Goal: Task Accomplishment & Management: Manage account settings

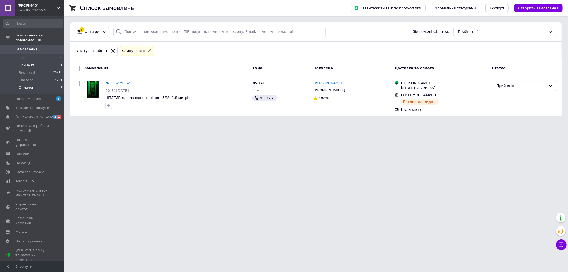
click at [30, 85] on span "Оплачені" at bounding box center [27, 87] width 17 height 5
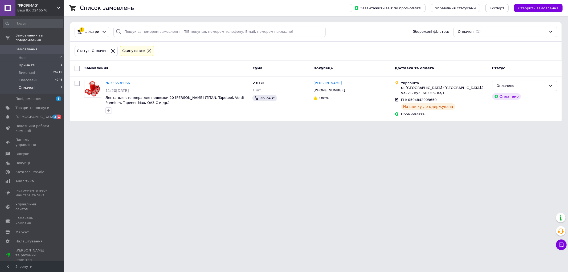
click at [34, 62] on li "Прийняті 1" at bounding box center [32, 64] width 65 height 7
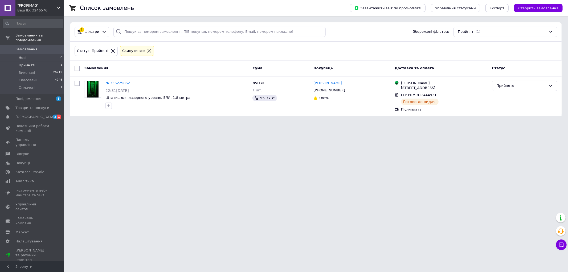
click at [40, 54] on li "Нові 0" at bounding box center [32, 57] width 65 height 7
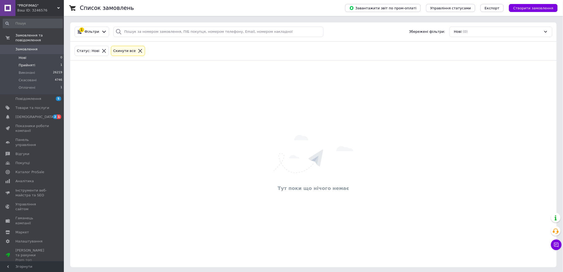
click at [37, 61] on li "Прийняті 1" at bounding box center [32, 64] width 65 height 7
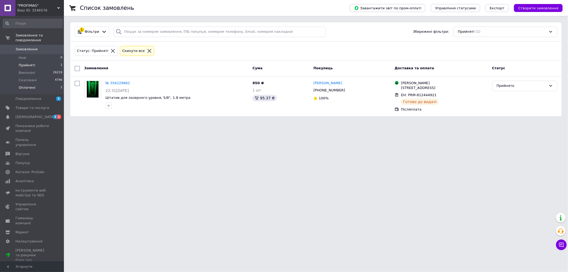
click at [31, 85] on span "Оплачені" at bounding box center [27, 87] width 17 height 5
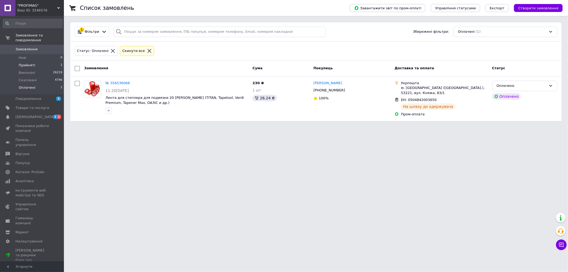
click at [36, 61] on li "Прийняті 1" at bounding box center [32, 64] width 65 height 7
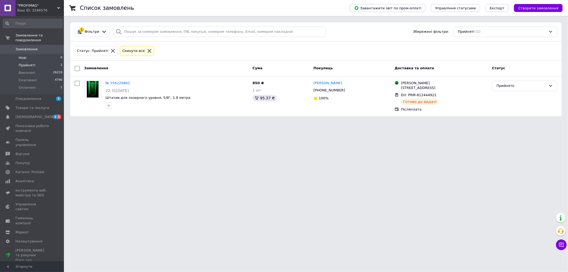
click at [35, 54] on li "Нові 0" at bounding box center [32, 57] width 65 height 7
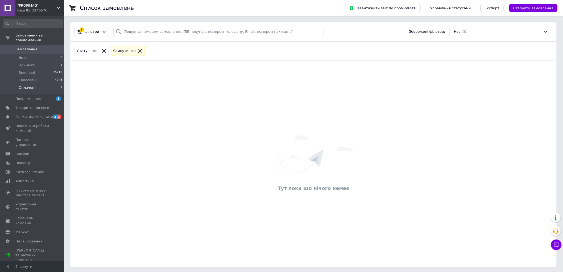
click at [35, 85] on li "Оплачені 1" at bounding box center [32, 89] width 65 height 10
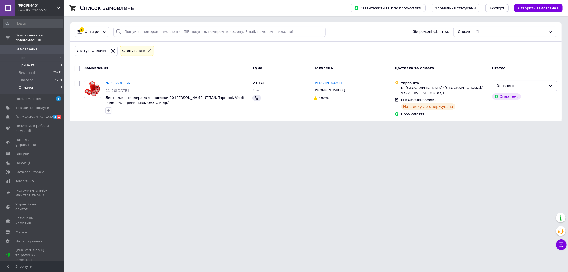
click at [34, 61] on li "Прийняті 1" at bounding box center [32, 64] width 65 height 7
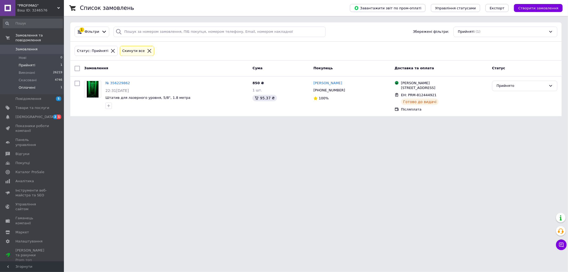
click at [44, 84] on li "Оплачені 1" at bounding box center [32, 89] width 65 height 10
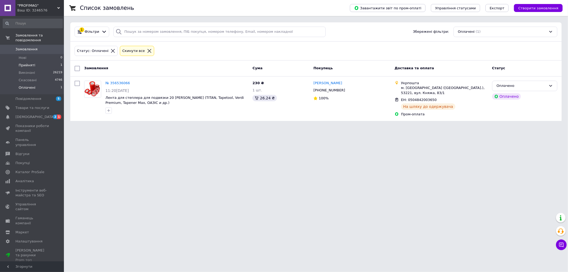
click at [36, 61] on li "Прийняті 1" at bounding box center [32, 64] width 65 height 7
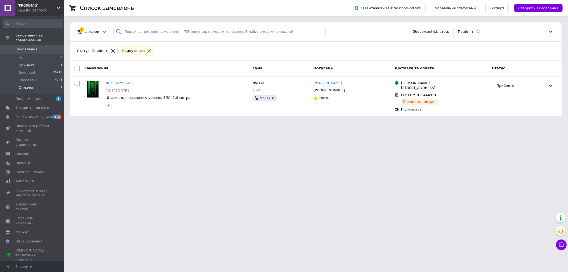
click at [29, 85] on span "Оплачені" at bounding box center [27, 87] width 17 height 5
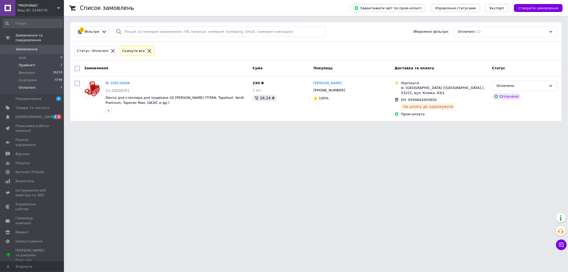
click at [30, 63] on span "Прийняті" at bounding box center [27, 65] width 16 height 5
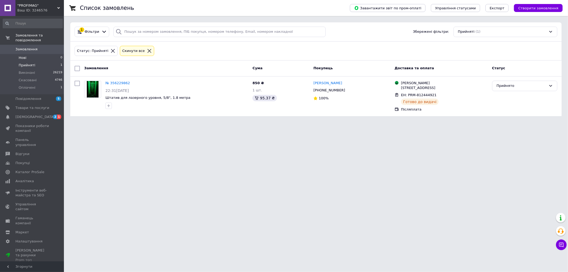
click at [28, 54] on li "Нові 0" at bounding box center [32, 57] width 65 height 7
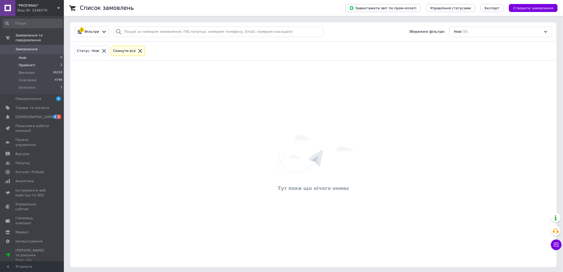
click at [29, 63] on li "Прийняті 1" at bounding box center [32, 64] width 65 height 7
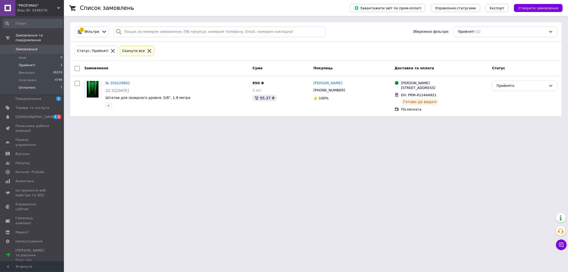
click at [23, 84] on li "Оплачені 1" at bounding box center [32, 89] width 65 height 10
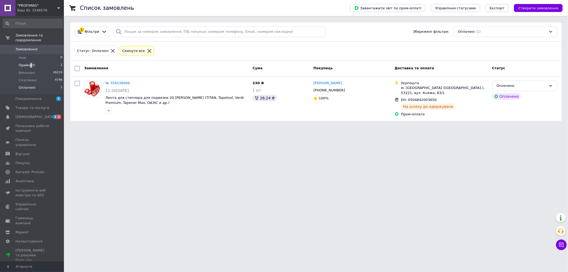
click at [30, 63] on span "Прийняті" at bounding box center [27, 65] width 16 height 5
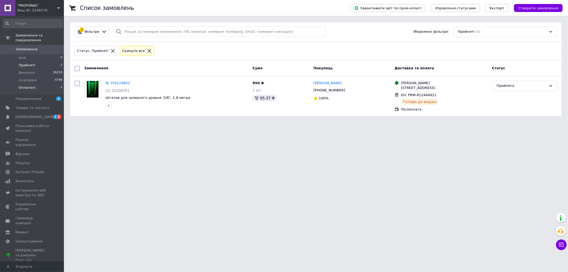
click at [34, 84] on li "Оплачені 1" at bounding box center [32, 89] width 65 height 10
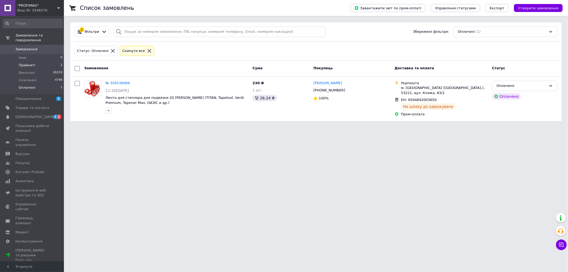
click at [28, 63] on span "Прийняті" at bounding box center [27, 65] width 16 height 5
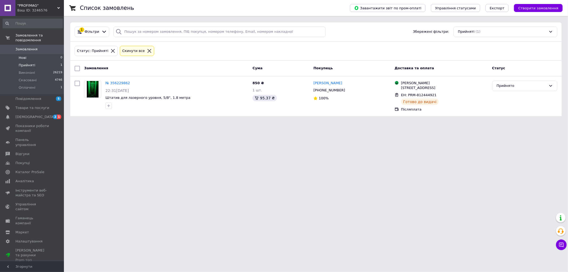
click at [29, 54] on li "Нові 0" at bounding box center [32, 57] width 65 height 7
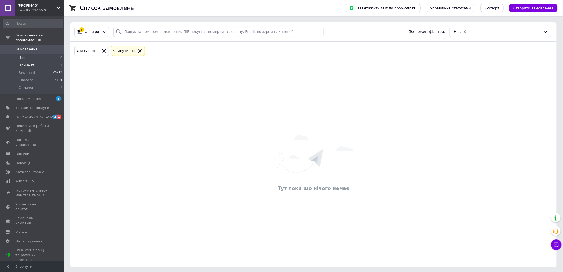
click at [29, 63] on span "Прийняті" at bounding box center [27, 65] width 16 height 5
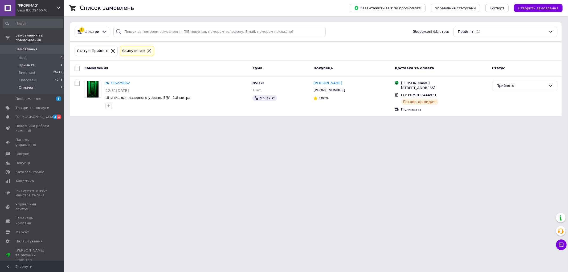
click at [31, 85] on span "Оплачені" at bounding box center [27, 87] width 17 height 5
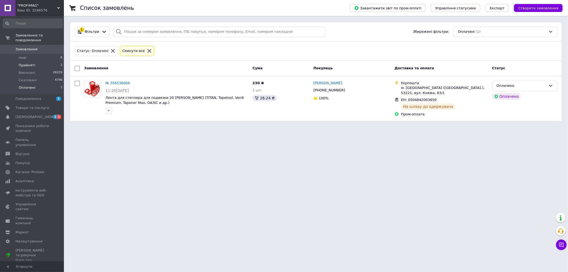
click at [32, 63] on span "Прийняті" at bounding box center [27, 65] width 16 height 5
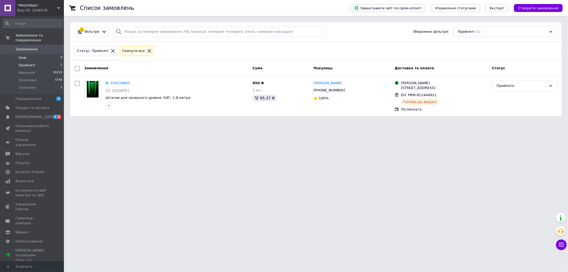
click at [28, 54] on li "Нові 0" at bounding box center [32, 57] width 65 height 7
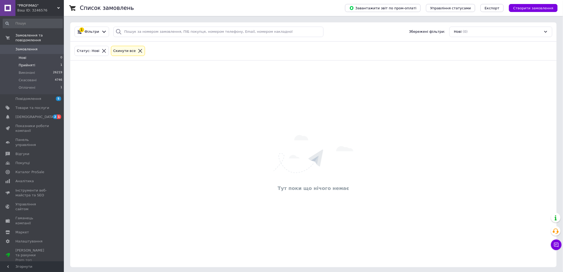
click at [31, 63] on span "Прийняті" at bounding box center [27, 65] width 16 height 5
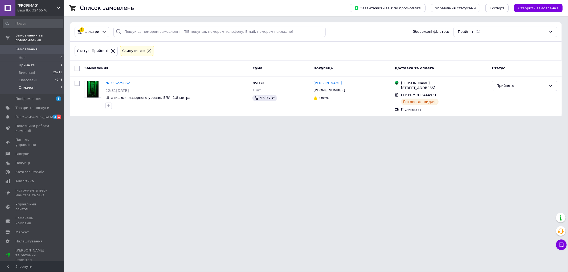
click at [26, 85] on span "Оплачені" at bounding box center [27, 87] width 17 height 5
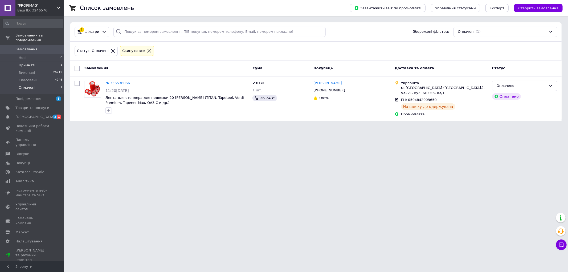
click at [38, 61] on li "Прийняті 1" at bounding box center [32, 64] width 65 height 7
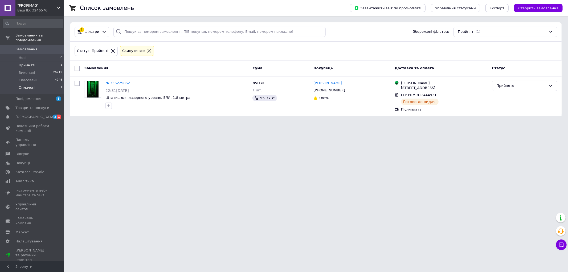
click at [34, 84] on li "Оплачені 1" at bounding box center [32, 89] width 65 height 10
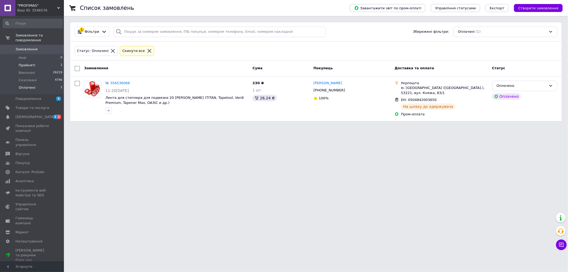
click at [30, 63] on span "Прийняті" at bounding box center [27, 65] width 16 height 5
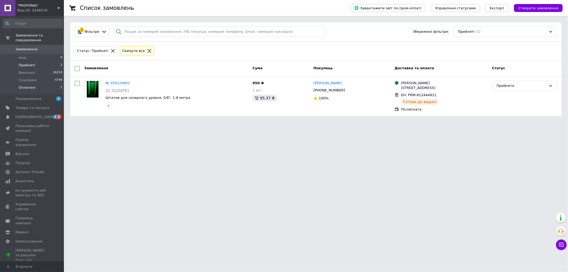
click at [27, 85] on span "Оплачені" at bounding box center [27, 87] width 17 height 5
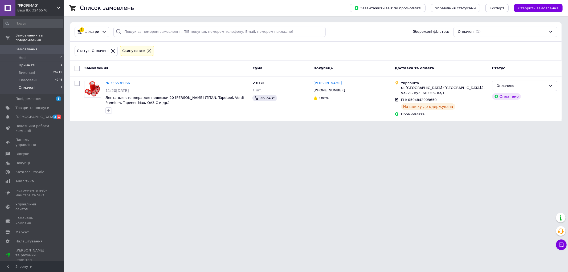
click at [34, 61] on li "Прийняті 1" at bounding box center [32, 64] width 65 height 7
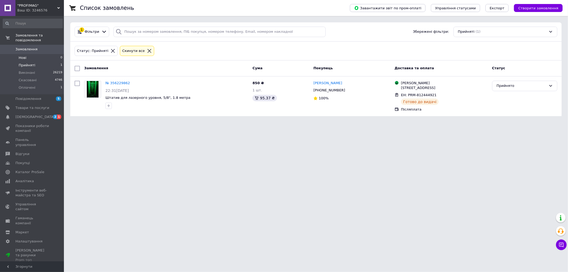
click at [23, 55] on span "Нові" at bounding box center [23, 57] width 8 height 5
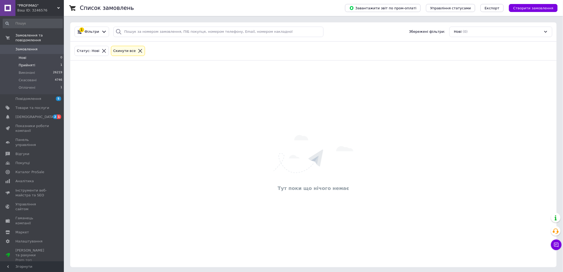
click at [27, 63] on span "Прийняті" at bounding box center [27, 65] width 16 height 5
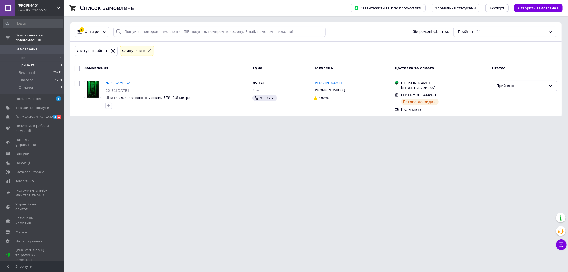
click at [35, 54] on li "Нові 0" at bounding box center [32, 57] width 65 height 7
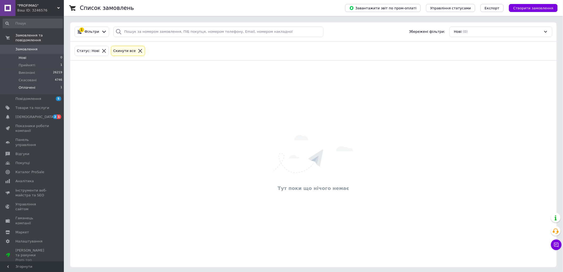
click at [36, 87] on li "Оплачені 1" at bounding box center [32, 89] width 65 height 10
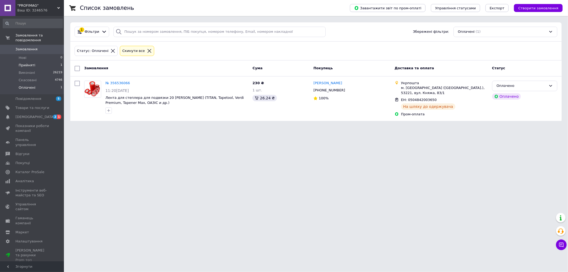
click at [28, 63] on span "Прийняті" at bounding box center [27, 65] width 16 height 5
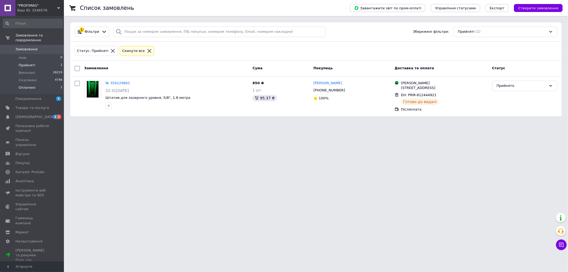
click at [34, 86] on li "Оплачені 1" at bounding box center [32, 89] width 65 height 10
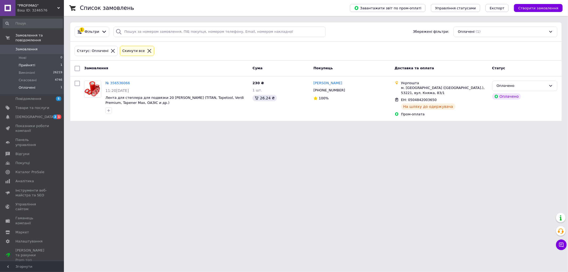
click at [27, 63] on span "Прийняті" at bounding box center [27, 65] width 16 height 5
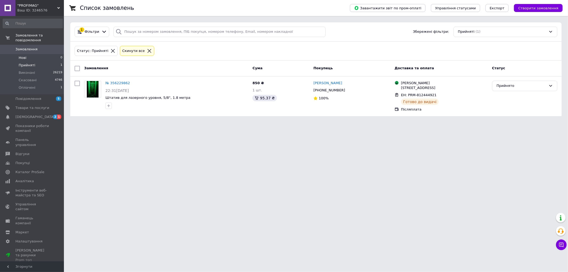
click at [30, 54] on li "Нові 0" at bounding box center [32, 57] width 65 height 7
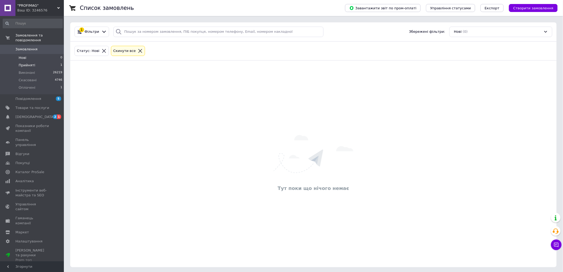
click at [32, 63] on span "Прийняті" at bounding box center [27, 65] width 16 height 5
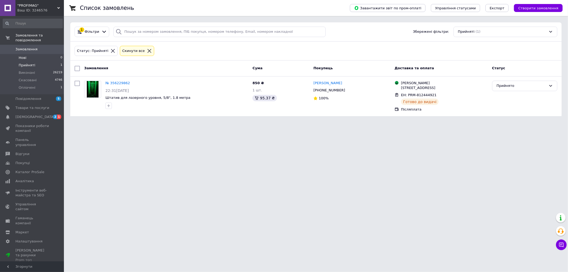
click at [32, 54] on li "Нові 0" at bounding box center [32, 57] width 65 height 7
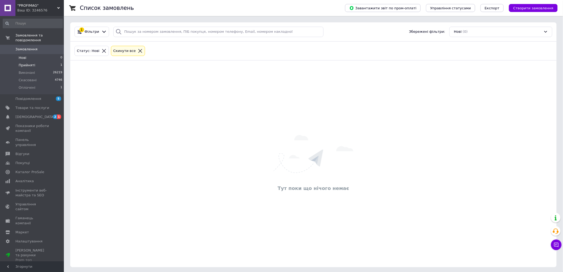
click at [29, 63] on span "Прийняті" at bounding box center [27, 65] width 16 height 5
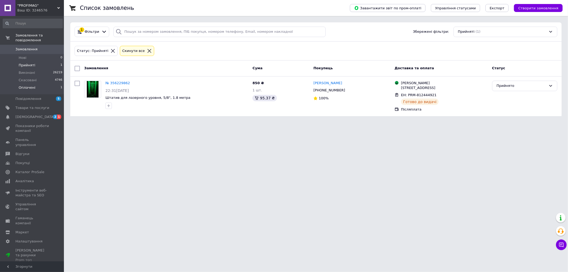
click at [33, 85] on span "Оплачені" at bounding box center [27, 87] width 17 height 5
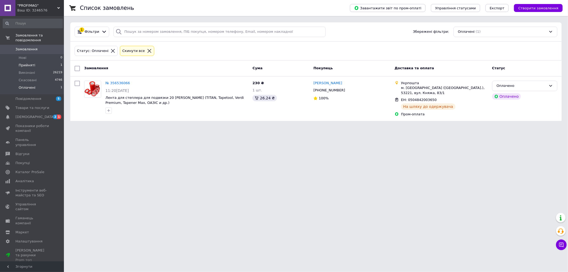
click at [32, 63] on span "Прийняті" at bounding box center [27, 65] width 16 height 5
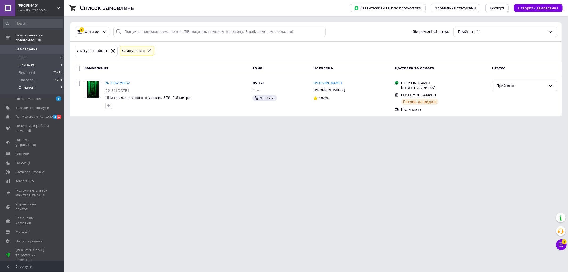
click at [27, 85] on span "Оплачені" at bounding box center [27, 87] width 17 height 5
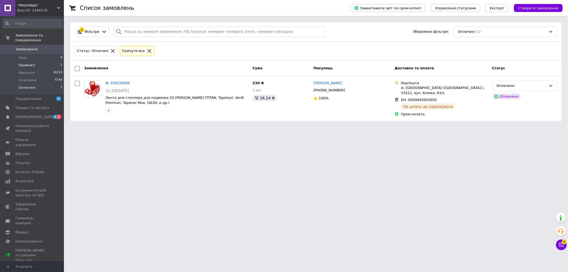
click at [33, 61] on li "Прийняті 1" at bounding box center [32, 64] width 65 height 7
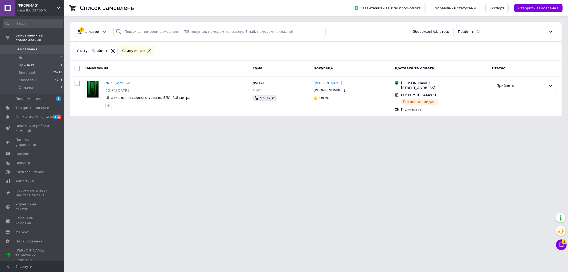
click at [34, 54] on li "Нові 0" at bounding box center [32, 57] width 65 height 7
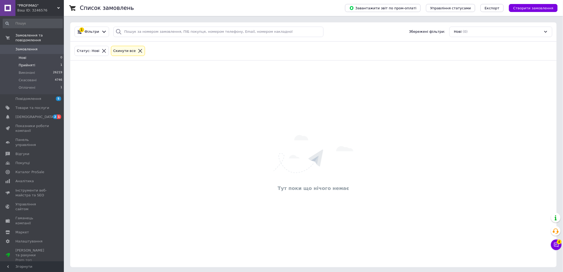
drag, startPoint x: 33, startPoint y: 61, endPoint x: 58, endPoint y: 57, distance: 25.0
click at [33, 61] on li "Прийняті 1" at bounding box center [32, 64] width 65 height 7
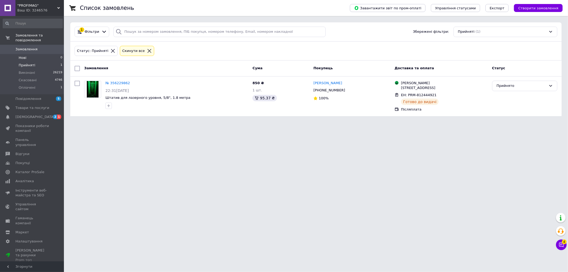
click at [26, 54] on li "Нові 0" at bounding box center [32, 57] width 65 height 7
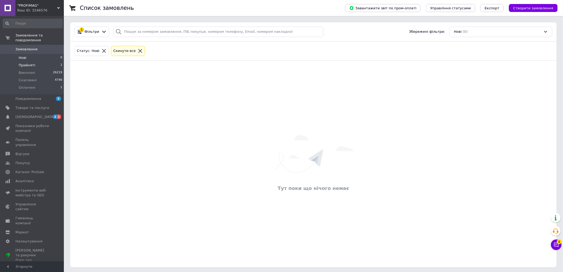
click at [28, 63] on span "Прийняті" at bounding box center [27, 65] width 16 height 5
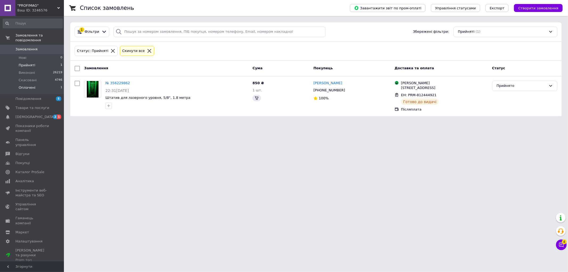
click at [32, 85] on span "Оплачені" at bounding box center [27, 87] width 17 height 5
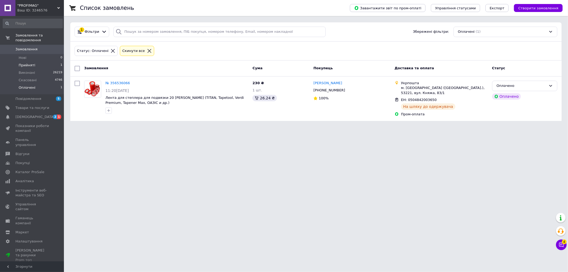
click at [31, 63] on span "Прийняті" at bounding box center [27, 65] width 16 height 5
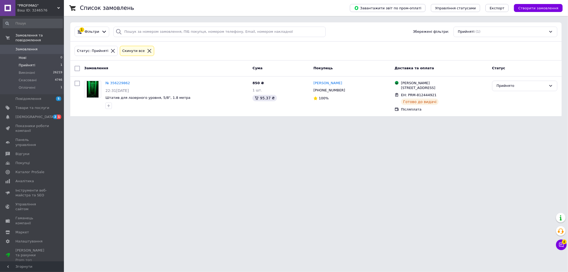
click at [22, 55] on span "Нові" at bounding box center [23, 57] width 8 height 5
